Goal: Find specific page/section: Find specific page/section

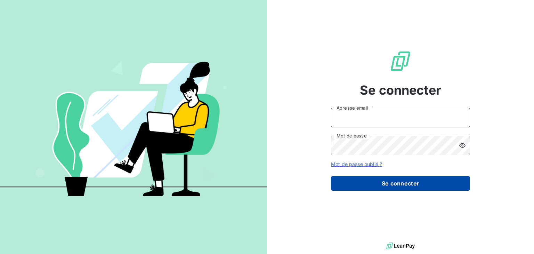
type input "adelamotte@lockimmo.com"
click at [365, 178] on button "Se connecter" at bounding box center [400, 183] width 139 height 15
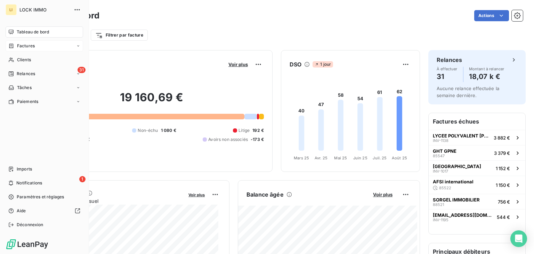
click at [24, 42] on div "Factures" at bounding box center [44, 45] width 77 height 11
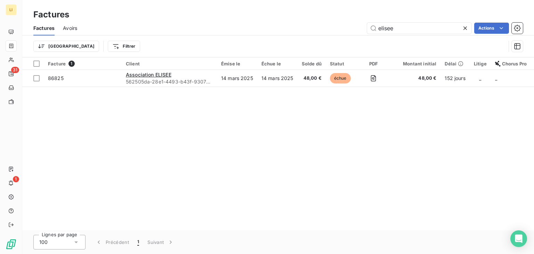
drag, startPoint x: 401, startPoint y: 30, endPoint x: 327, endPoint y: 28, distance: 74.7
click at [327, 28] on div "elisee Actions" at bounding box center [303, 28] width 437 height 11
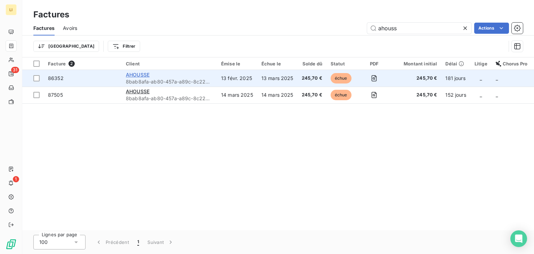
type input "ahouss"
click at [138, 76] on span "AHOUSSE" at bounding box center [138, 75] width 24 height 6
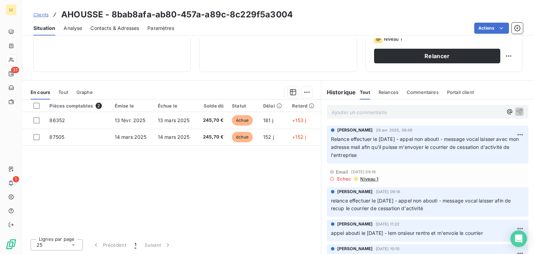
drag, startPoint x: 388, startPoint y: 153, endPoint x: 414, endPoint y: 148, distance: 25.8
click at [414, 148] on p "Relance effectuer le [DATE] - appel non abouti - message vocal laisser avec mon…" at bounding box center [427, 147] width 193 height 24
copy span "envoyer le courrier de cessation d'activité de l'entreprise"
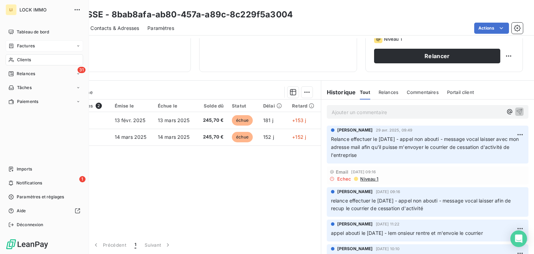
click at [18, 47] on span "Factures" at bounding box center [26, 46] width 18 height 6
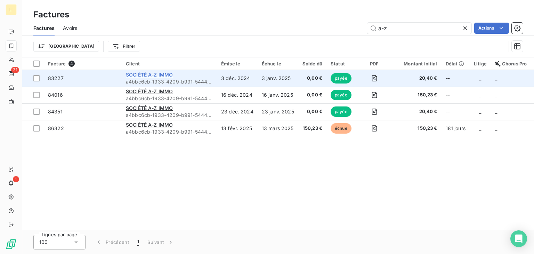
type input "a-z"
click at [150, 75] on span "SOCIÉTÉ A-Z IMMO" at bounding box center [149, 75] width 47 height 6
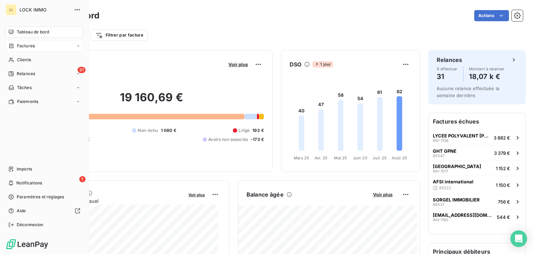
click at [16, 45] on div "Factures" at bounding box center [21, 46] width 26 height 6
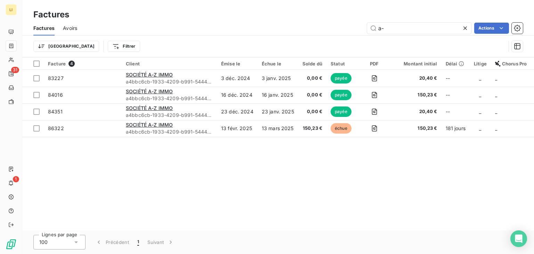
type input "a"
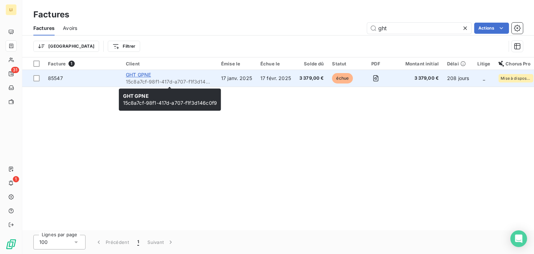
type input "ght"
click at [142, 74] on span "GHT GPNE" at bounding box center [138, 75] width 25 height 6
